Goal: Task Accomplishment & Management: Complete application form

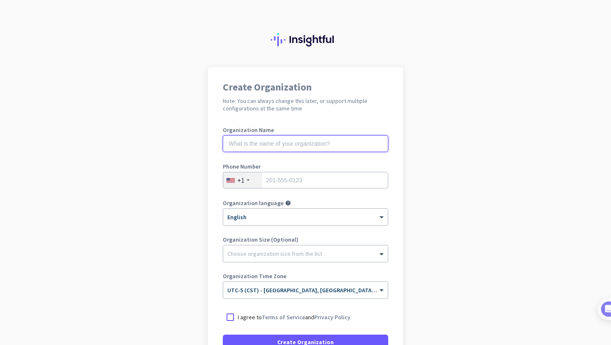
click at [299, 147] on input "text" at bounding box center [305, 143] width 165 height 17
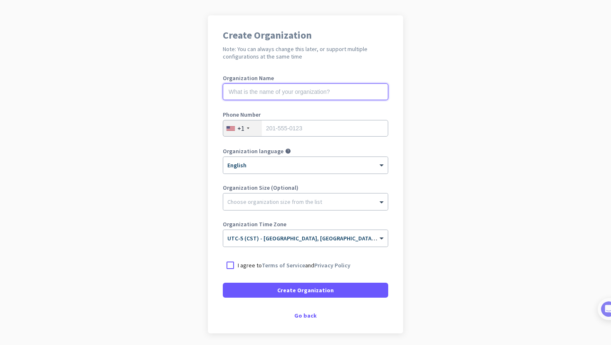
scroll to position [56, 0]
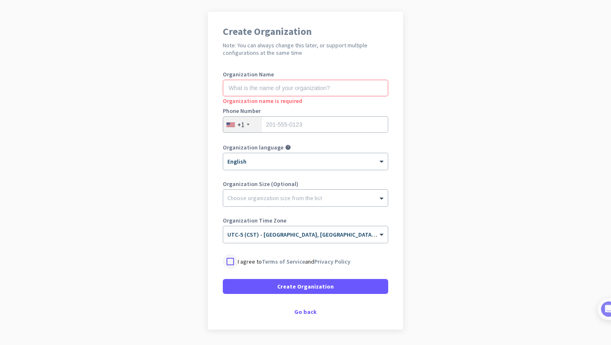
click at [234, 260] on div at bounding box center [230, 261] width 15 height 15
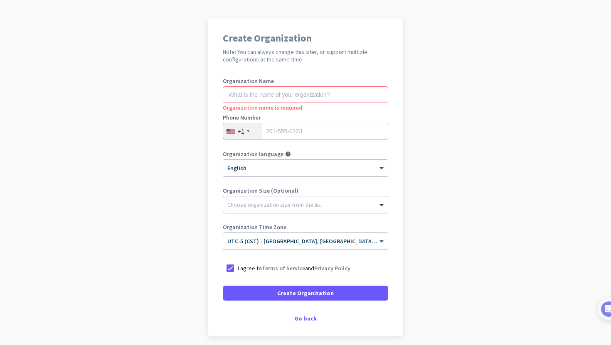
scroll to position [82, 0]
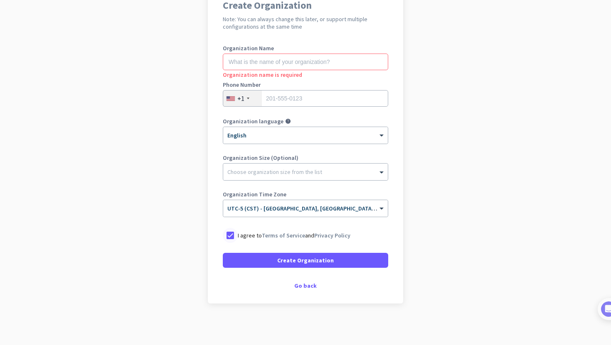
click at [233, 236] on div at bounding box center [230, 235] width 15 height 15
click at [307, 286] on div "Go back" at bounding box center [305, 286] width 165 height 6
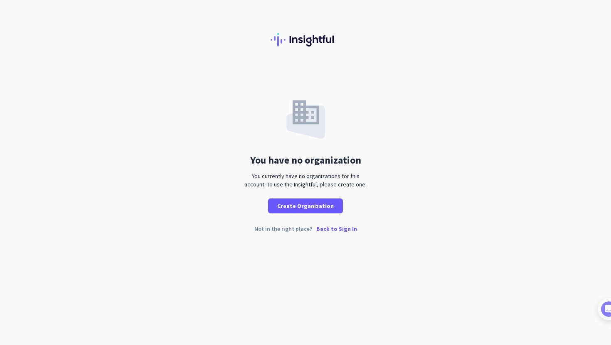
click at [331, 231] on p "Back to Sign In" at bounding box center [336, 229] width 41 height 6
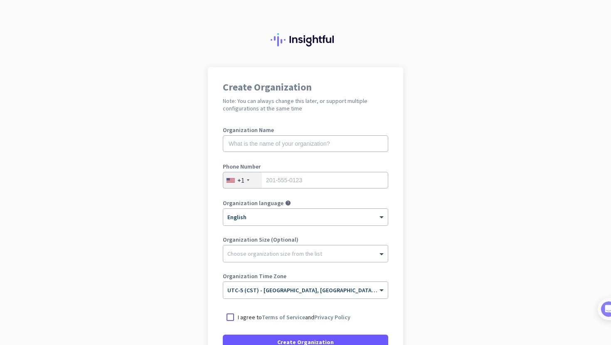
scroll to position [82, 0]
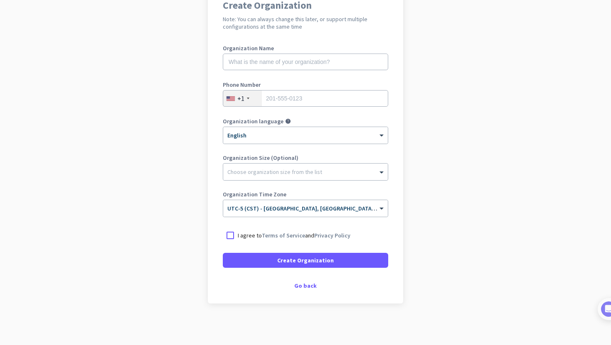
click at [300, 291] on div "Create Organization Note: You can always change this later, or support multiple…" at bounding box center [305, 144] width 195 height 318
click at [304, 284] on div "Go back" at bounding box center [305, 286] width 165 height 6
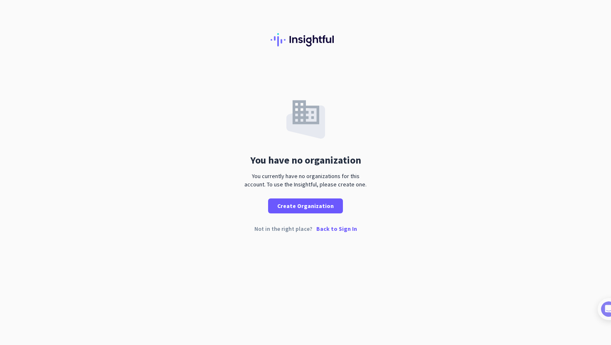
click at [337, 231] on p "Back to Sign In" at bounding box center [336, 229] width 41 height 6
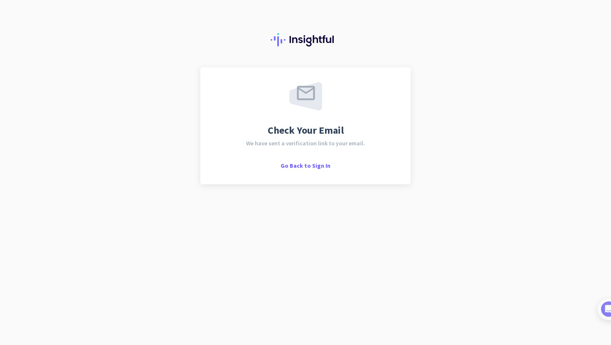
click at [327, 171] on div "Check Your Email We have sent a verification link to your email. Go Back to Sig…" at bounding box center [305, 125] width 210 height 117
click at [322, 167] on span "Go Back to Sign In" at bounding box center [305, 165] width 50 height 7
